Goal: Information Seeking & Learning: Learn about a topic

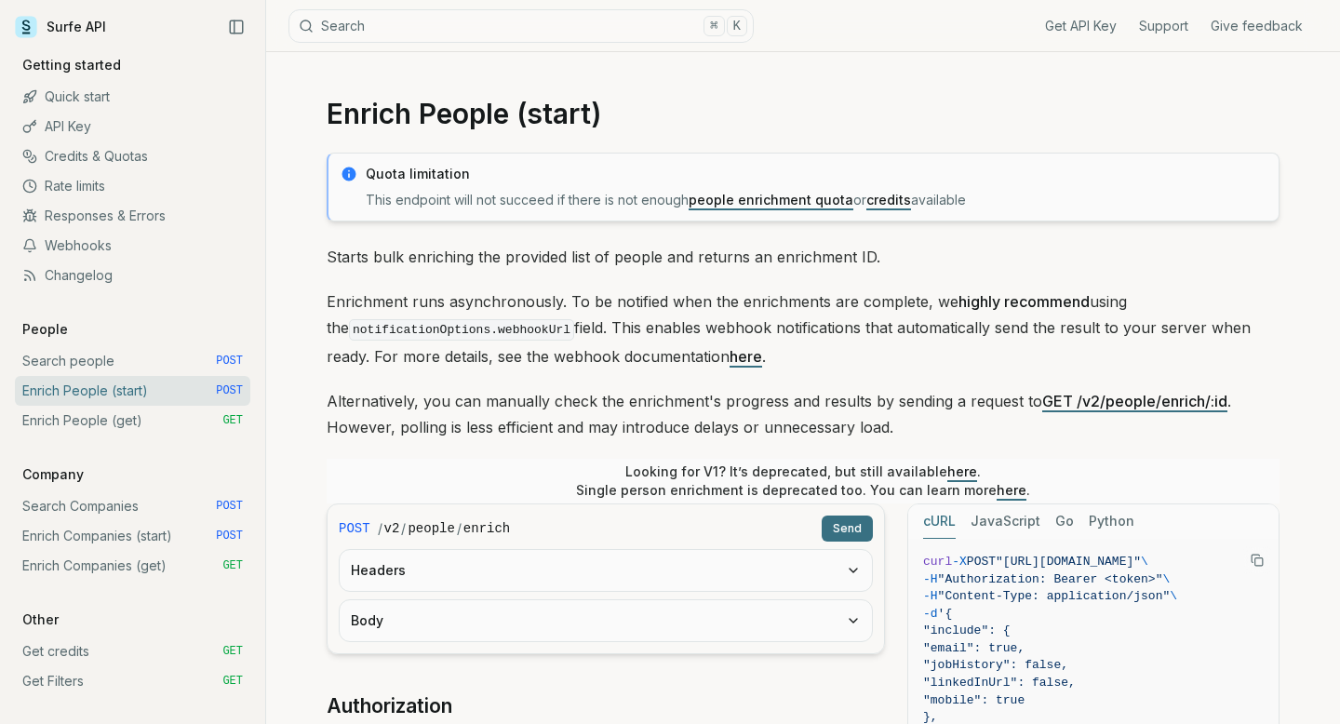
click at [133, 567] on link "Enrich Companies (get) GET" at bounding box center [132, 566] width 235 height 30
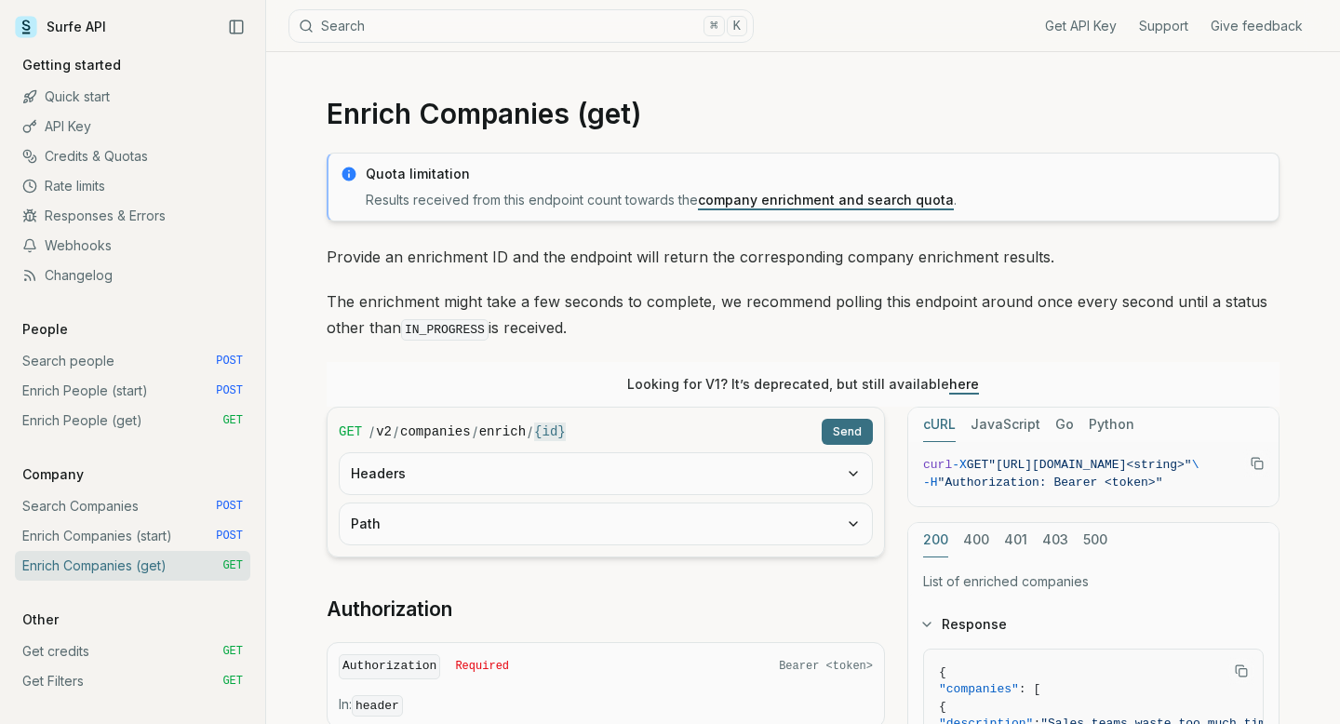
click at [103, 417] on link "Enrich People (get) GET" at bounding box center [132, 421] width 235 height 30
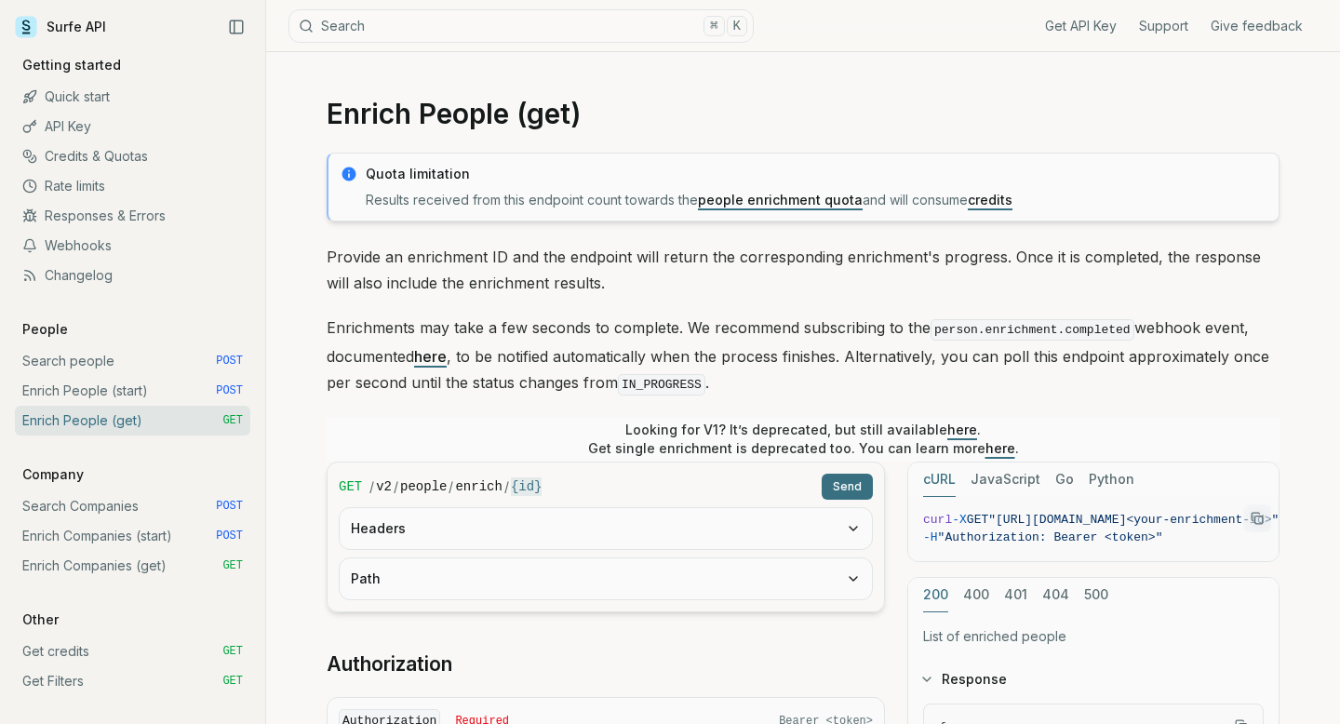
click at [128, 579] on link "Enrich Companies (get) GET" at bounding box center [132, 566] width 235 height 30
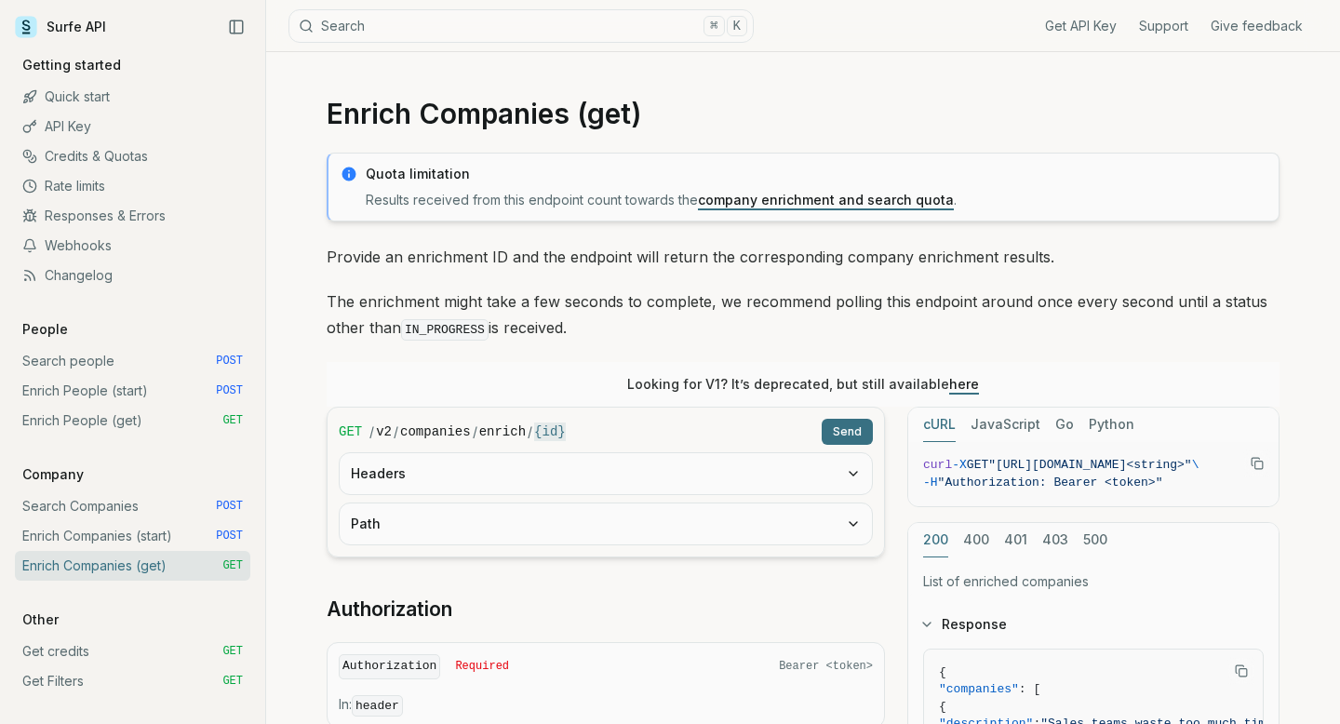
click at [87, 370] on link "Search people POST" at bounding box center [132, 361] width 235 height 30
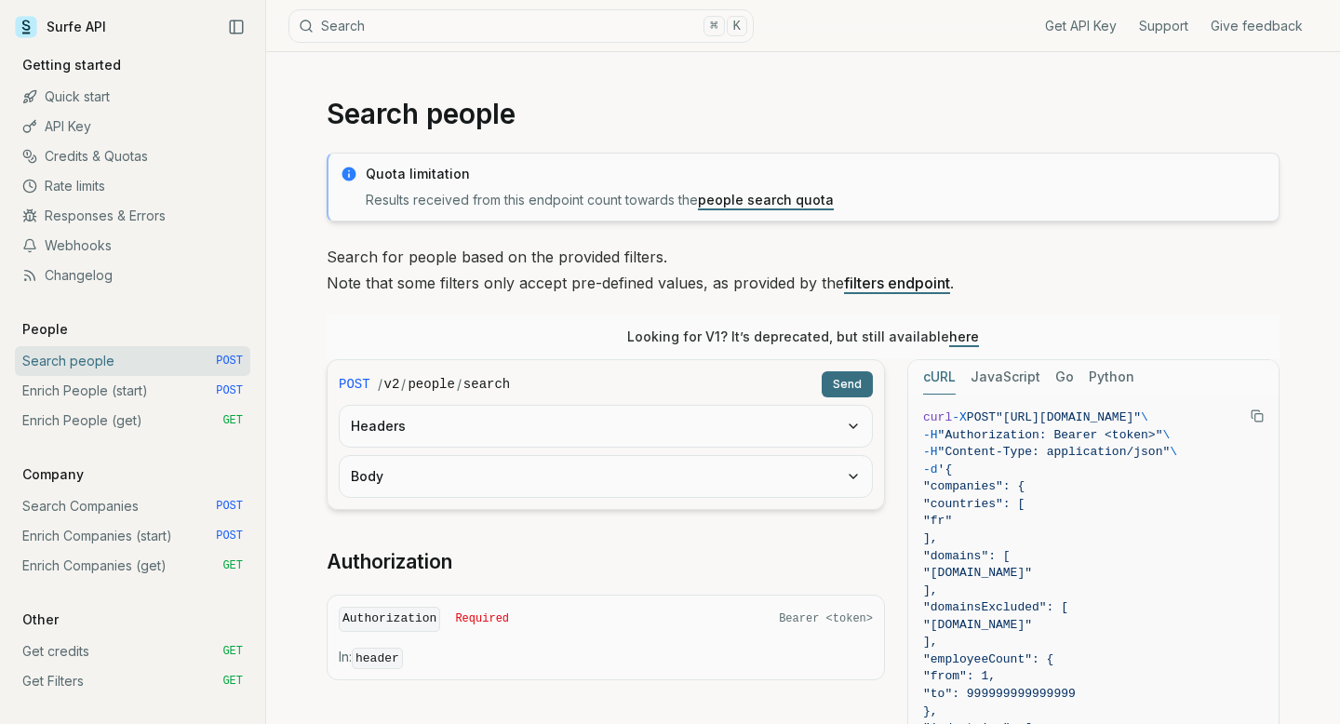
click at [89, 387] on link "Enrich People (start) POST" at bounding box center [132, 391] width 235 height 30
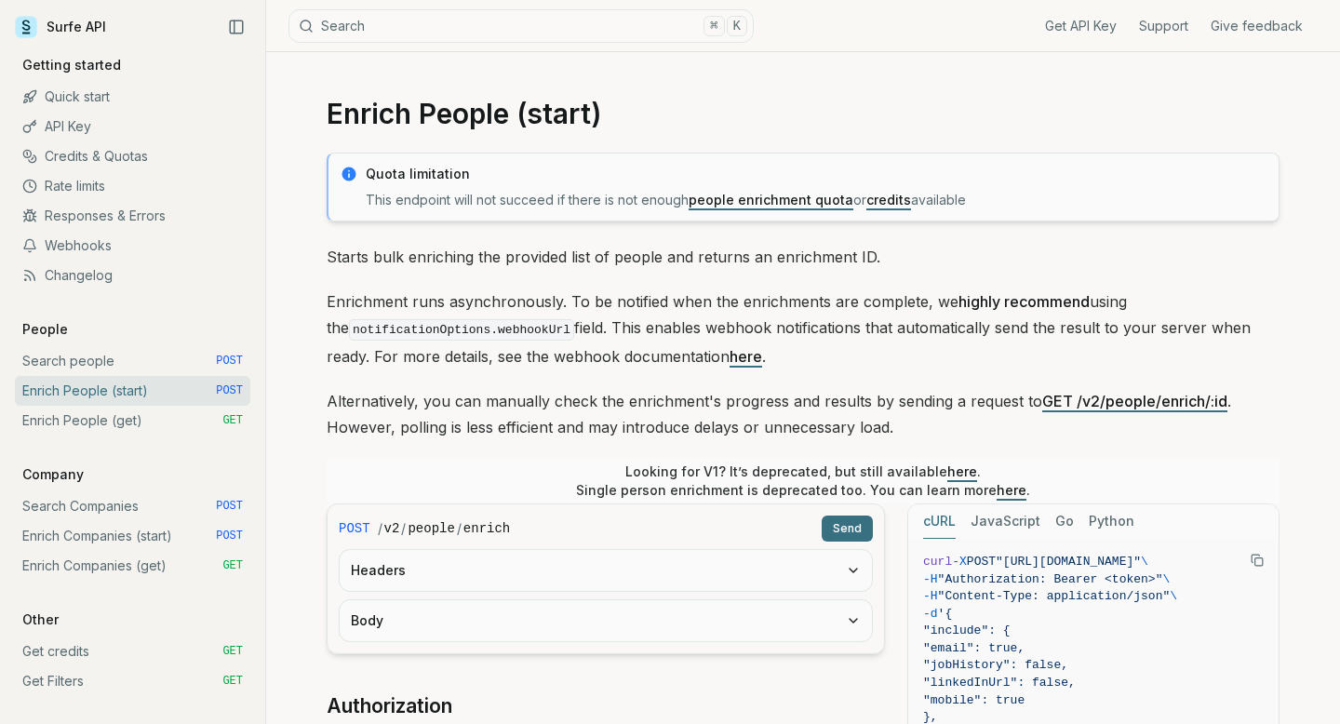
click at [87, 423] on link "Enrich People (get) GET" at bounding box center [132, 421] width 235 height 30
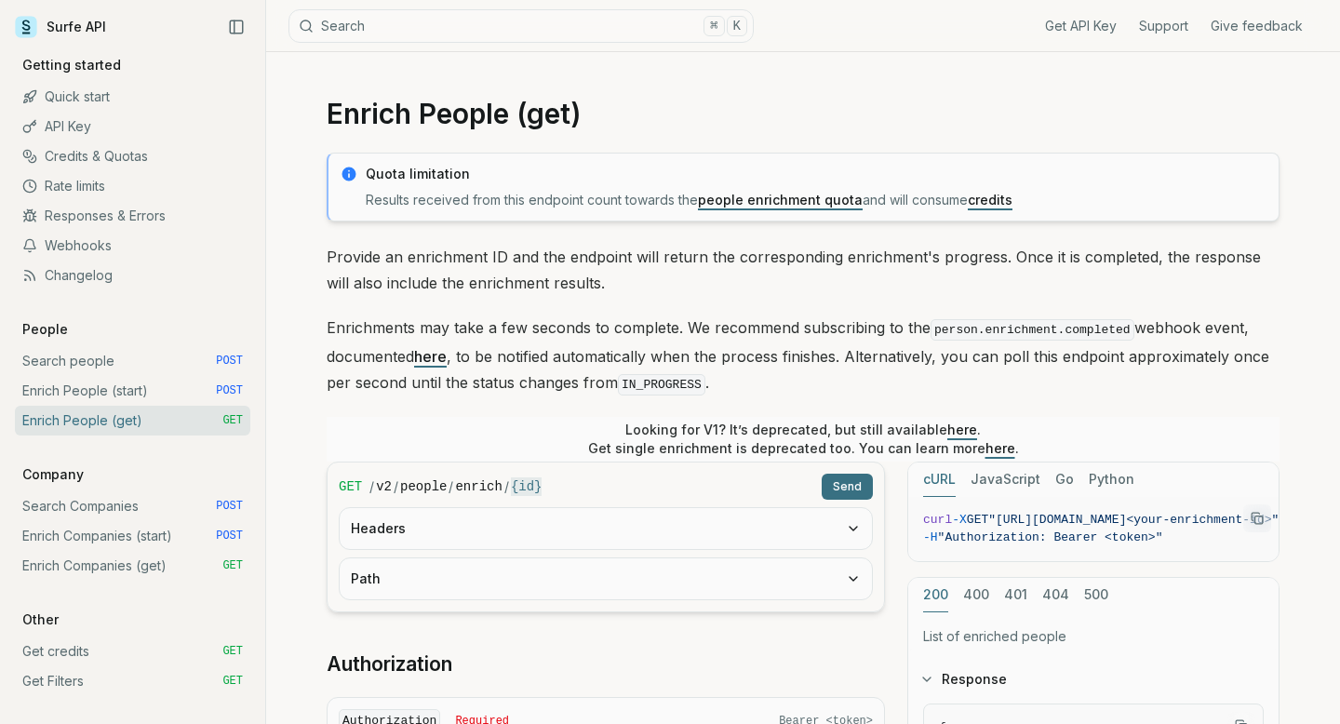
click at [95, 518] on link "Search Companies POST" at bounding box center [132, 506] width 235 height 30
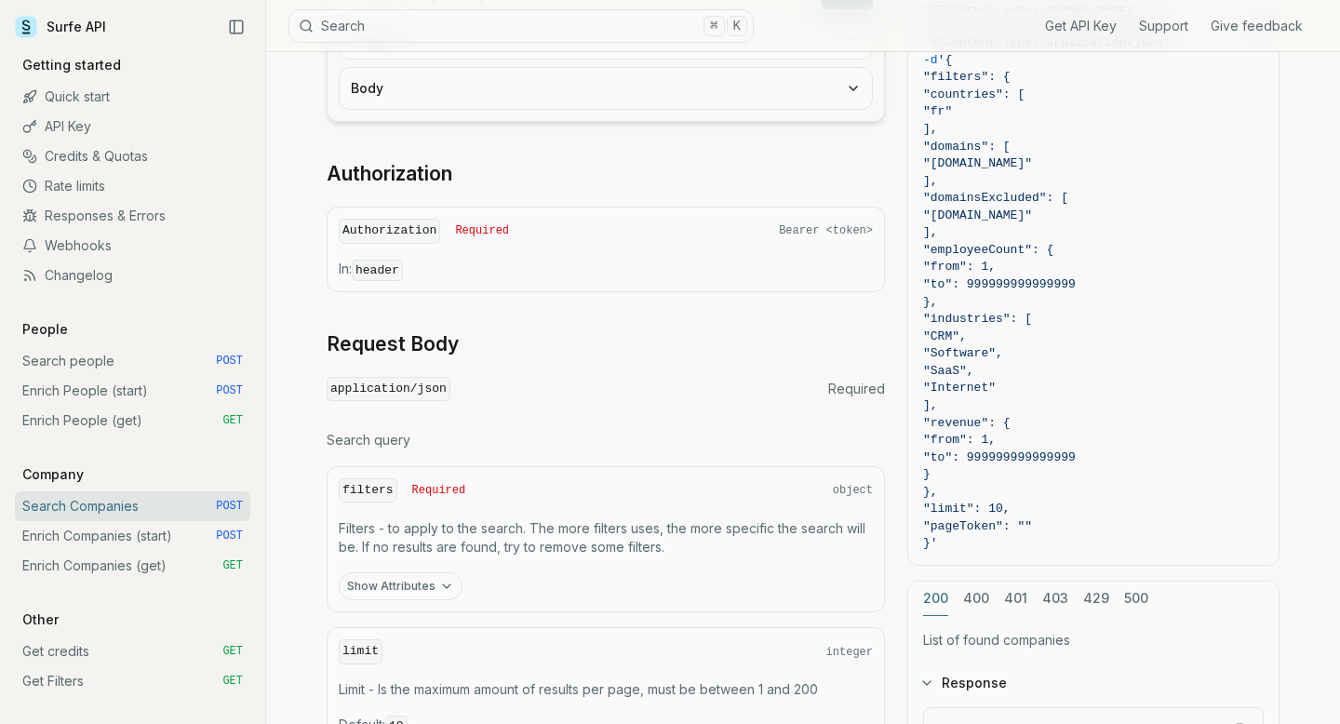
scroll to position [276, 0]
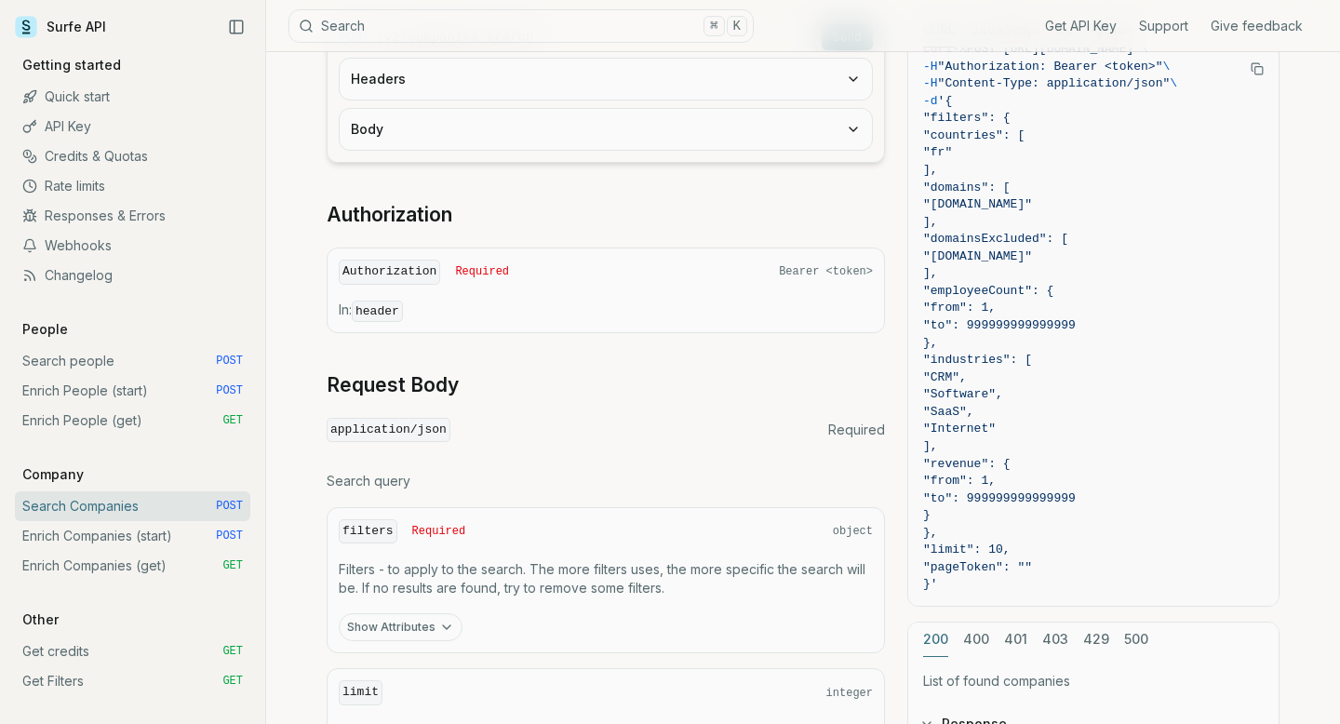
click at [137, 561] on link "Enrich Companies (get) GET" at bounding box center [132, 566] width 235 height 30
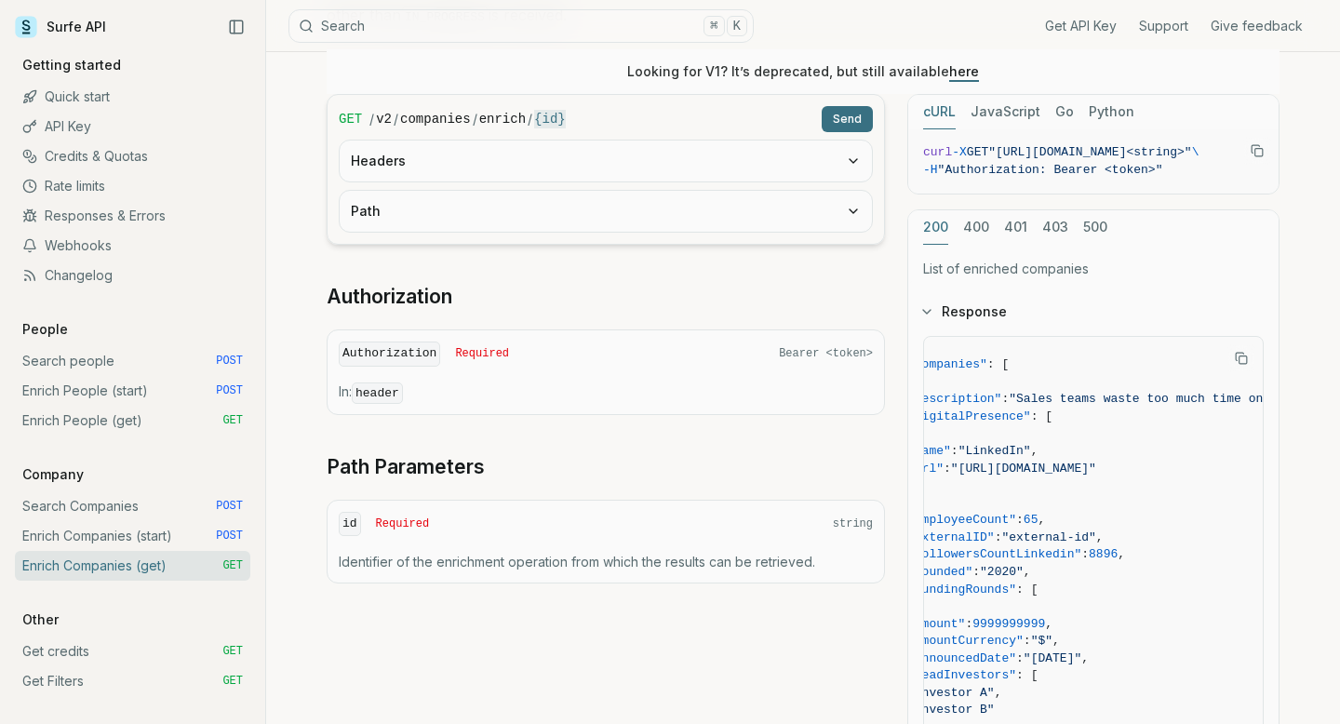
scroll to position [343, 0]
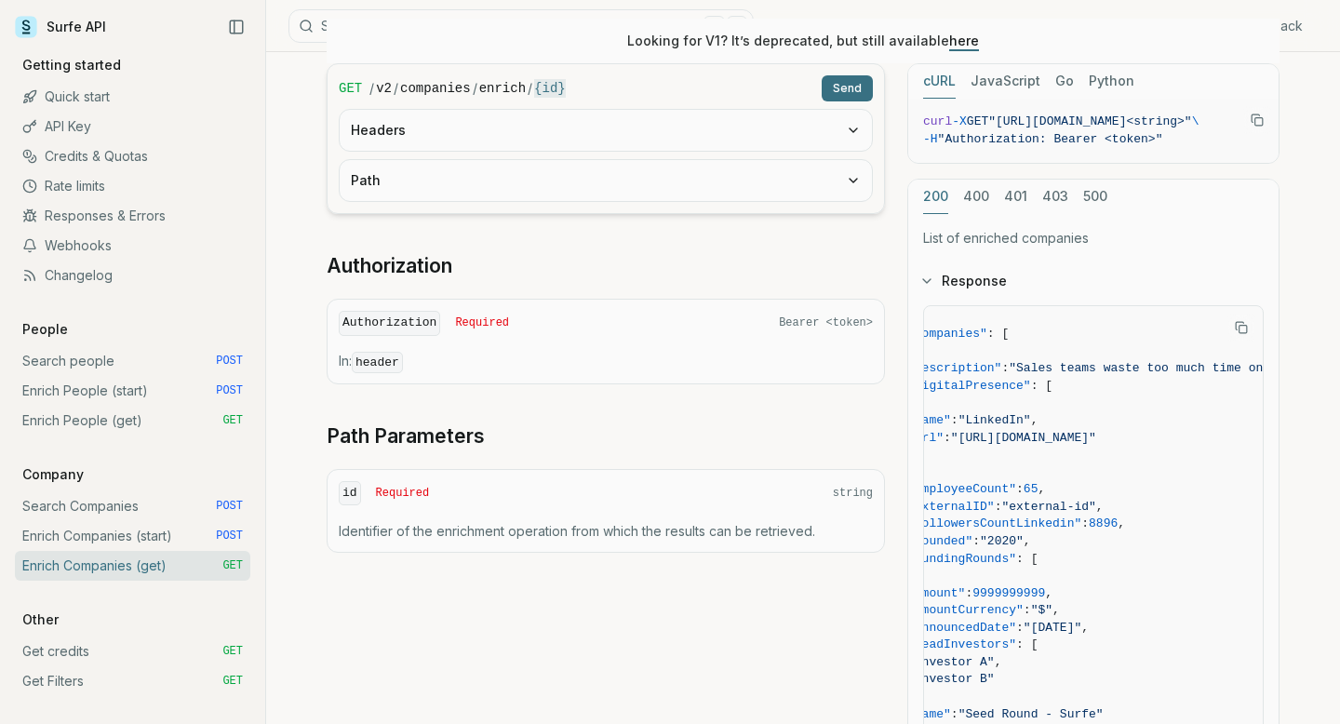
click at [773, 528] on p "Identifier of the enrichment operation from which the results can be retrieved." at bounding box center [606, 531] width 534 height 19
click at [789, 472] on div "id Required string Identifier of the enrichment operation from which the result…" at bounding box center [606, 511] width 558 height 84
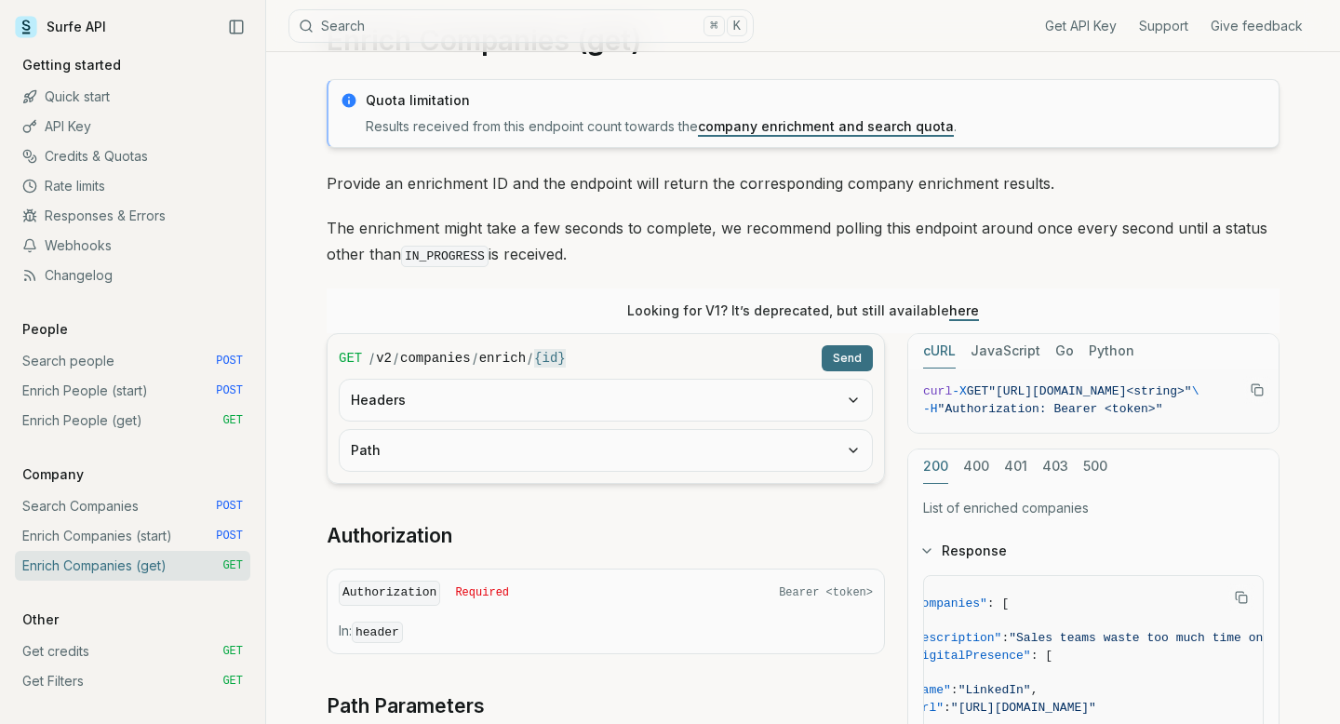
scroll to position [76, 0]
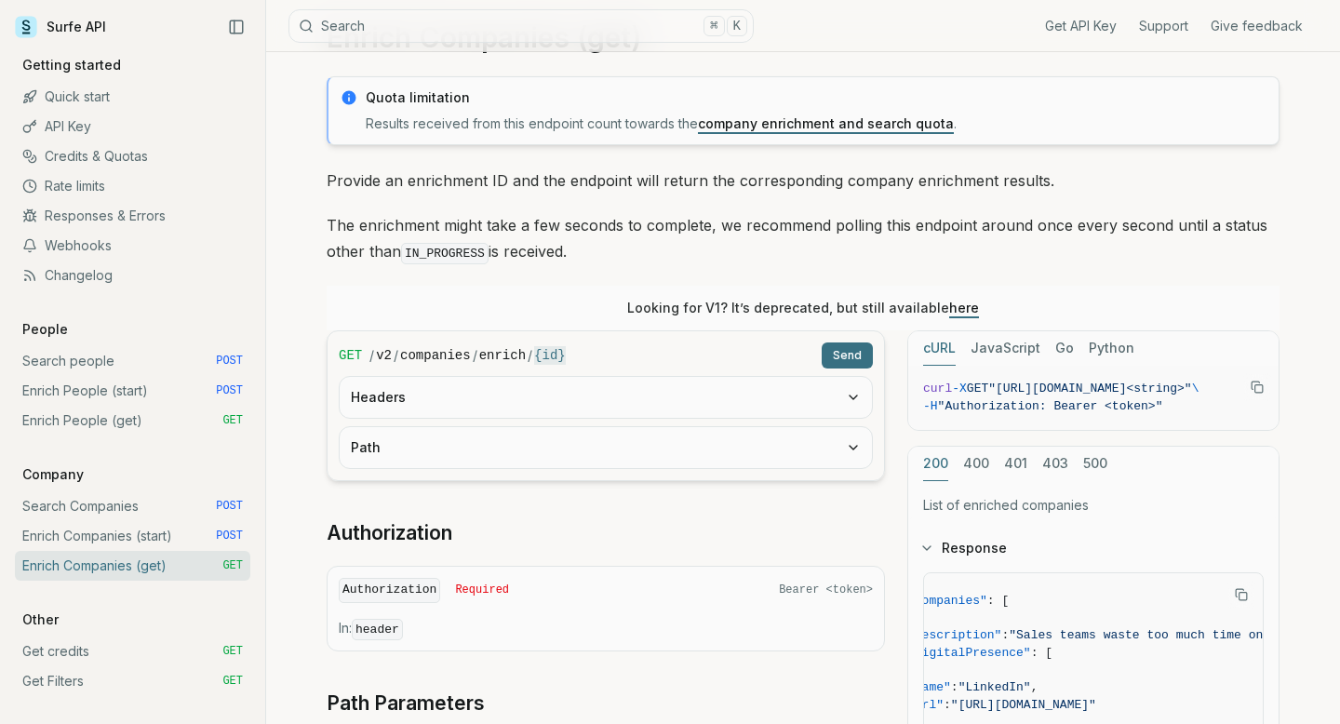
click at [160, 515] on link "Search Companies POST" at bounding box center [132, 506] width 235 height 30
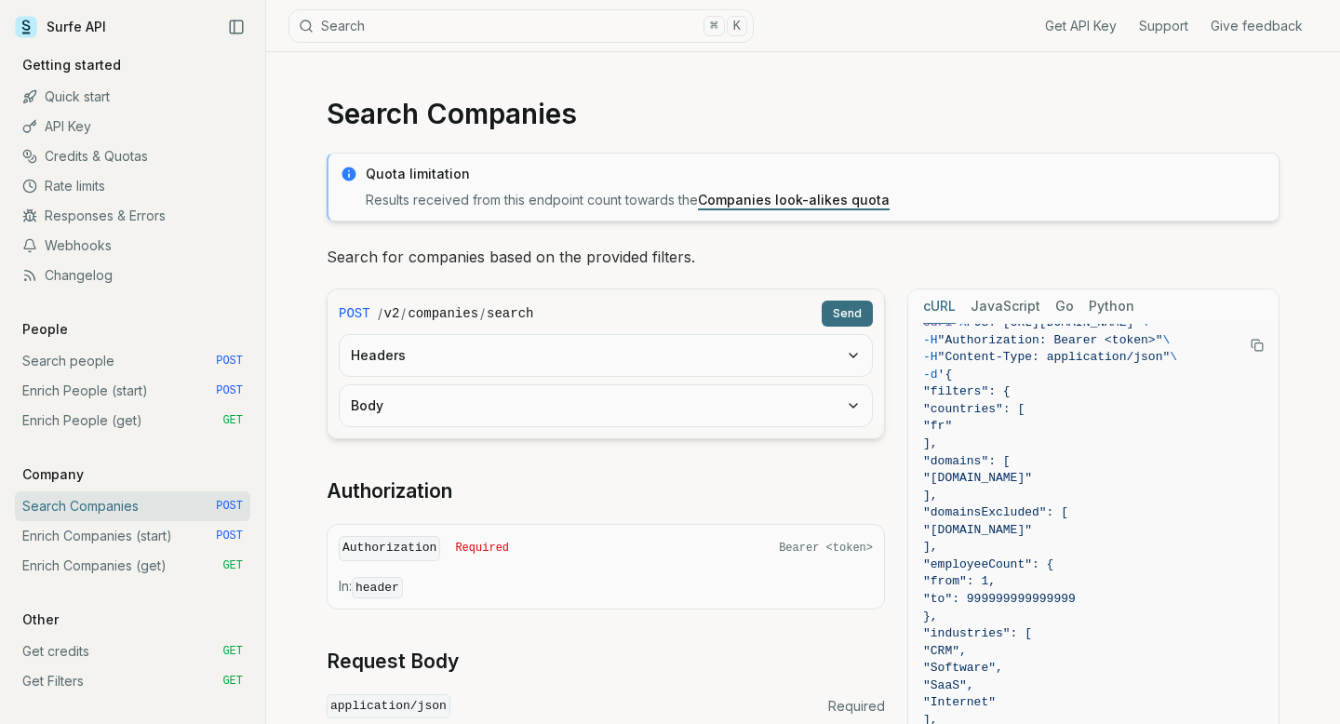
click at [79, 128] on link "API Key" at bounding box center [132, 127] width 235 height 30
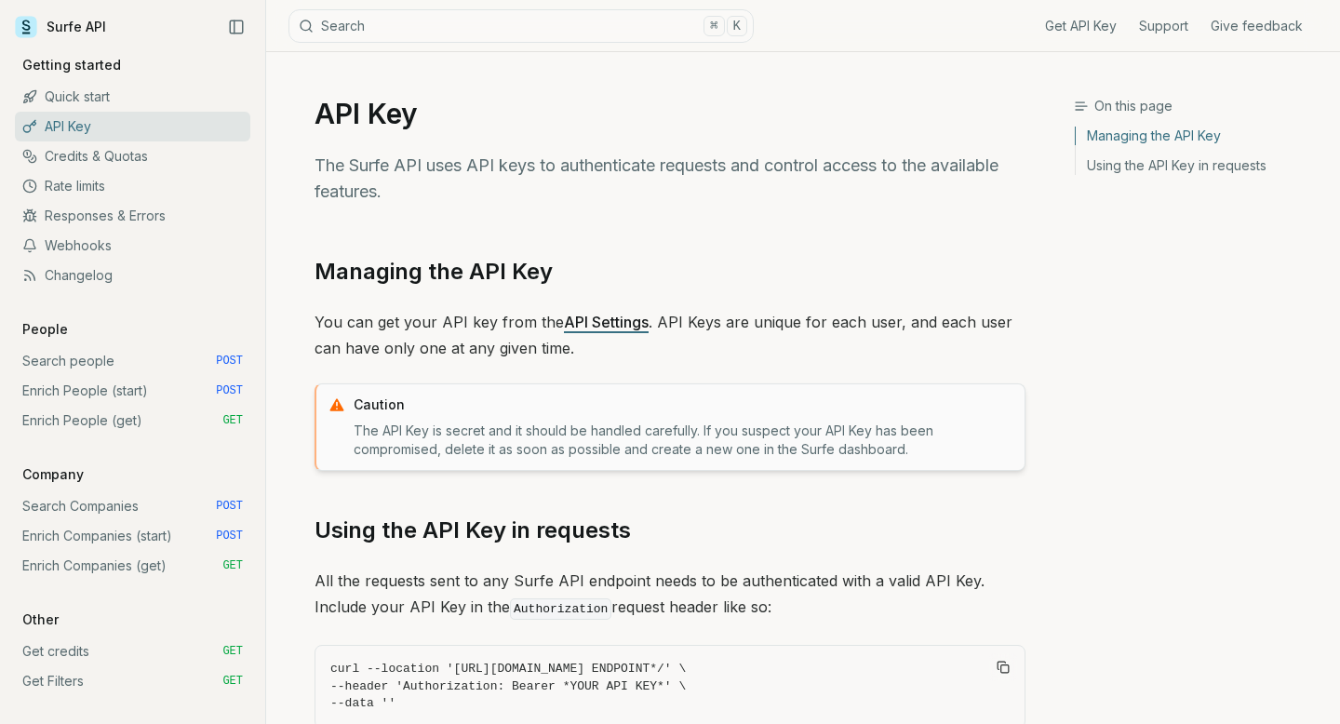
click at [603, 322] on link "API Settings" at bounding box center [606, 322] width 85 height 19
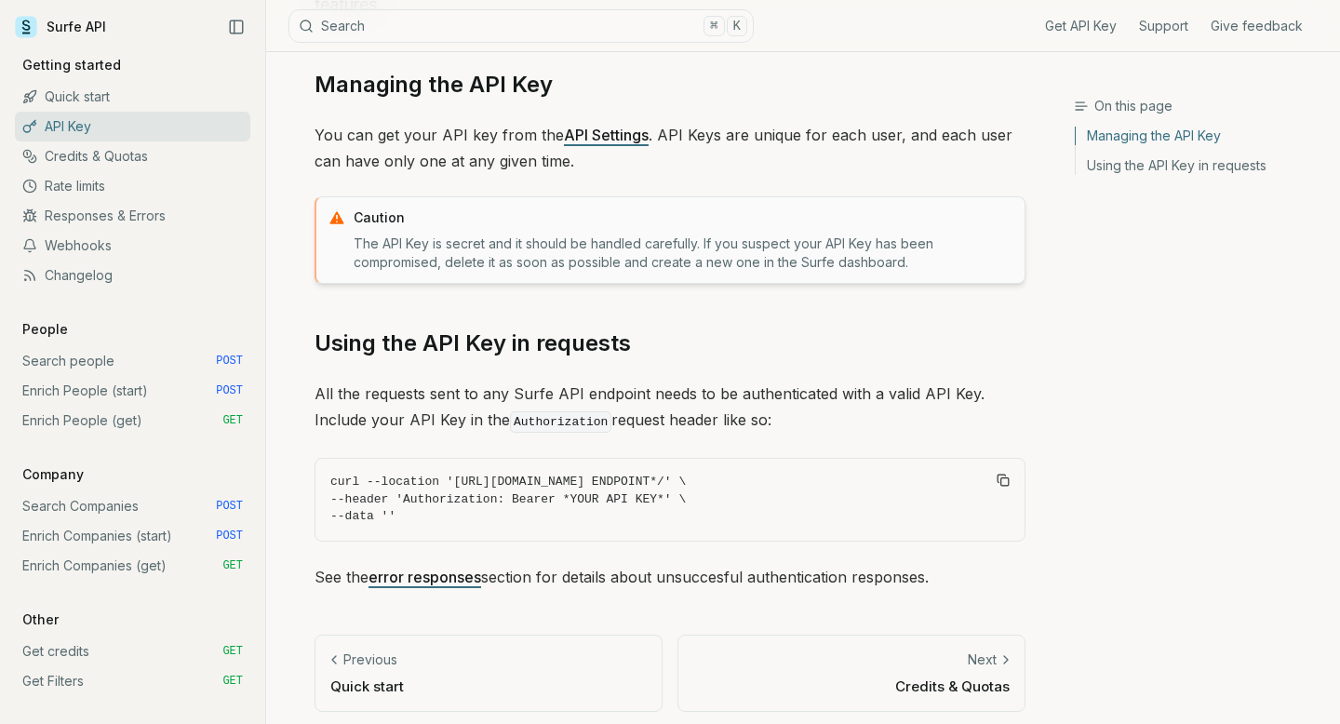
scroll to position [195, 0]
